Goal: Information Seeking & Learning: Find specific fact

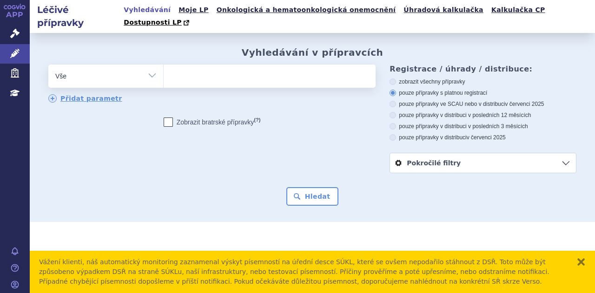
click at [203, 65] on ul at bounding box center [269, 75] width 210 height 20
click at [164, 64] on select at bounding box center [163, 75] width 0 height 23
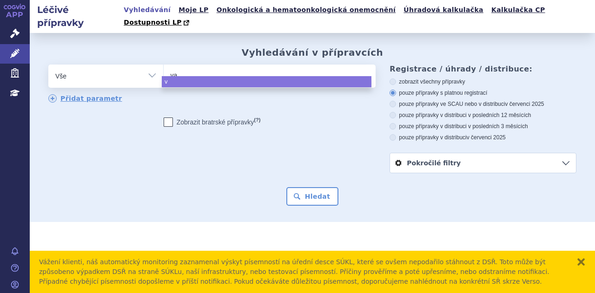
type input "vac"
type input "vact"
type input "vactta"
type input "vactt"
type input "vact"
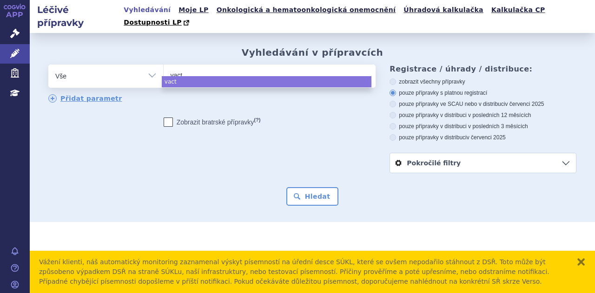
type input "vacte"
type input "vactet"
type input "vacteta"
select select "vacteta"
click at [309, 187] on button "Hledat" at bounding box center [312, 196] width 52 height 19
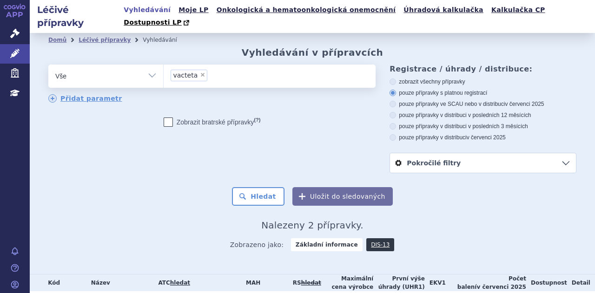
scroll to position [61, 0]
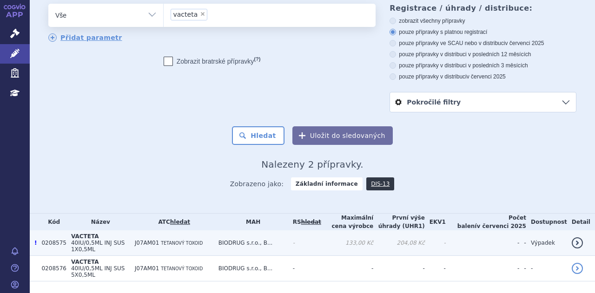
click at [366, 230] on td "133,00 Kč" at bounding box center [347, 243] width 52 height 26
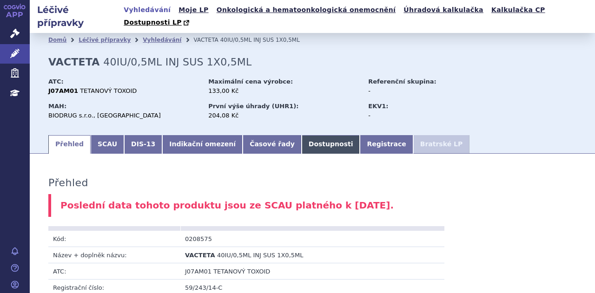
click at [302, 136] on link "Dostupnosti" at bounding box center [331, 144] width 59 height 19
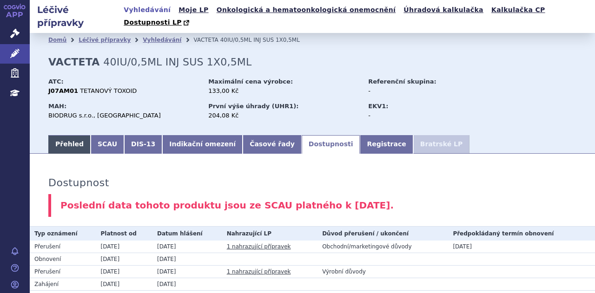
click at [58, 135] on link "Přehled" at bounding box center [69, 144] width 42 height 19
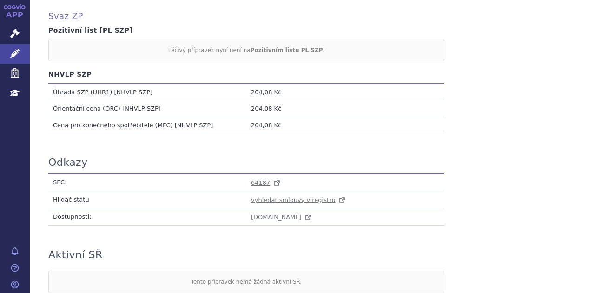
scroll to position [878, 0]
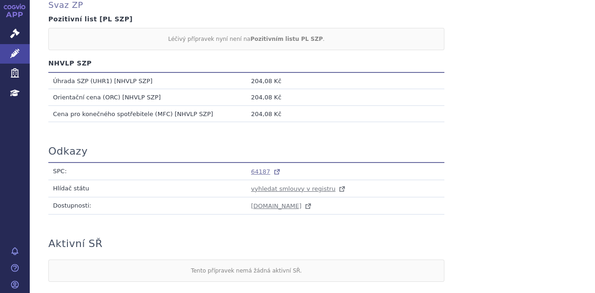
click at [258, 168] on span "64187" at bounding box center [260, 171] width 19 height 7
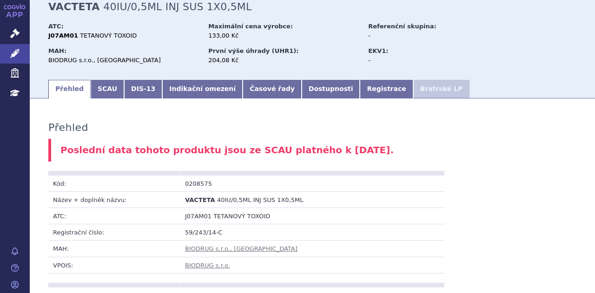
scroll to position [0, 0]
